Goal: Task Accomplishment & Management: Complete application form

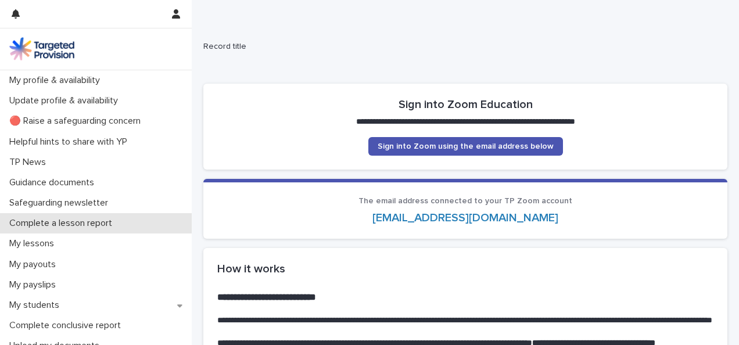
click at [56, 221] on p "Complete a lesson report" at bounding box center [63, 223] width 117 height 11
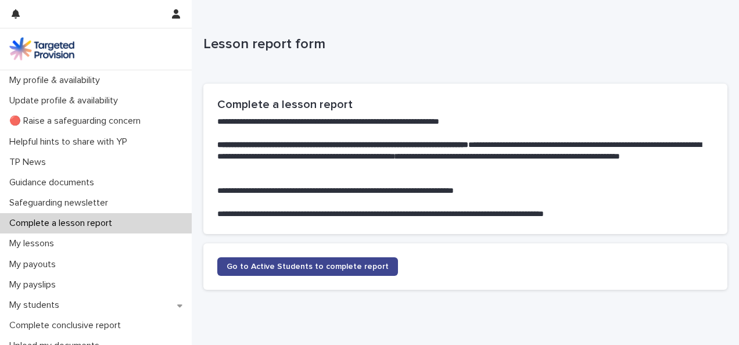
click at [292, 271] on link "Go to Active Students to complete report" at bounding box center [307, 267] width 181 height 19
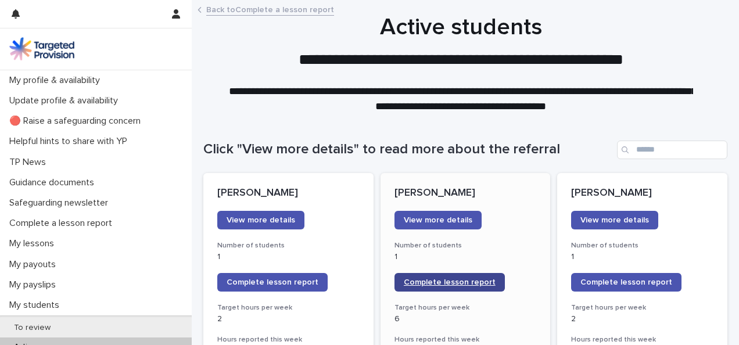
click at [429, 285] on span "Complete lesson report" at bounding box center [450, 282] width 92 height 8
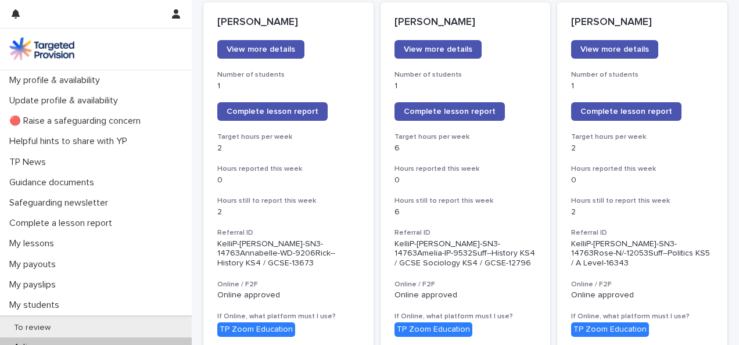
scroll to position [178, 0]
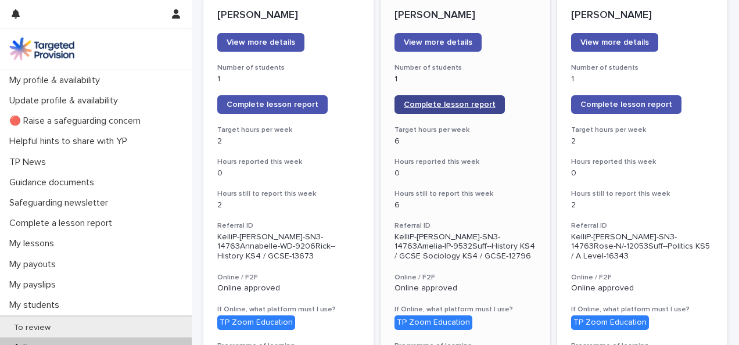
click at [448, 103] on span "Complete lesson report" at bounding box center [450, 105] width 92 height 8
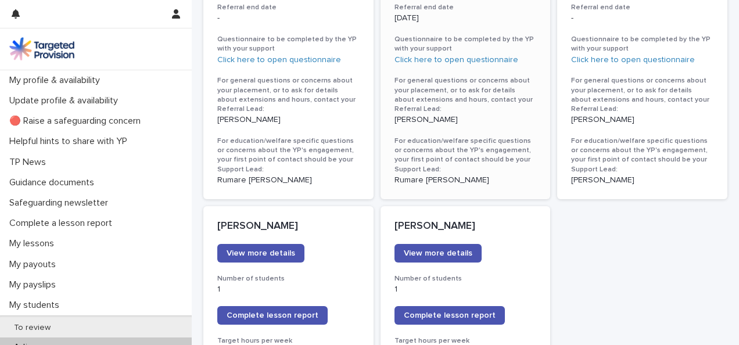
scroll to position [1075, 0]
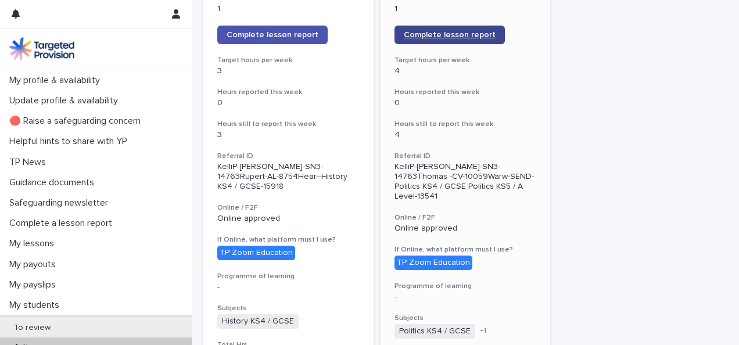
click at [439, 31] on span "Complete lesson report" at bounding box center [450, 35] width 92 height 8
